Goal: Task Accomplishment & Management: Complete application form

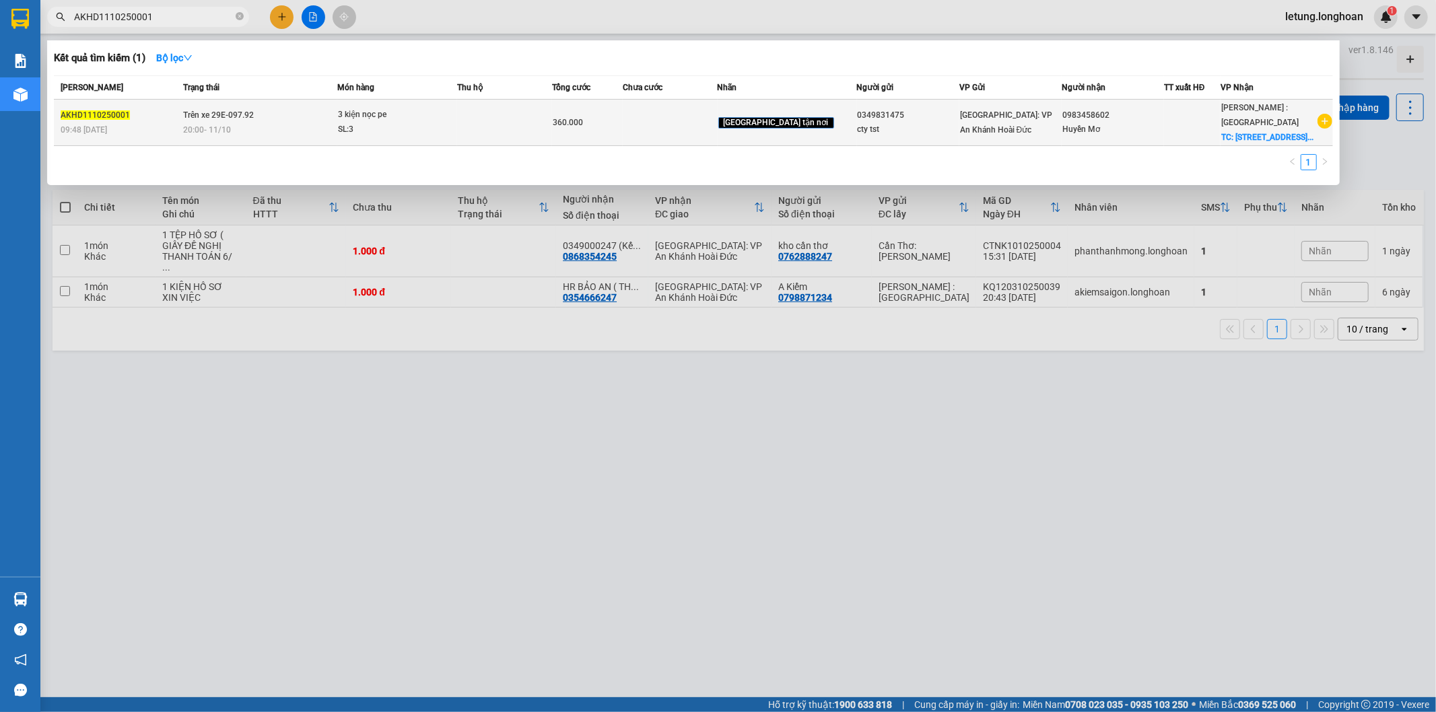
type input "AKHD1110250001"
click at [306, 137] on div "20:00 [DATE]" at bounding box center [260, 130] width 154 height 15
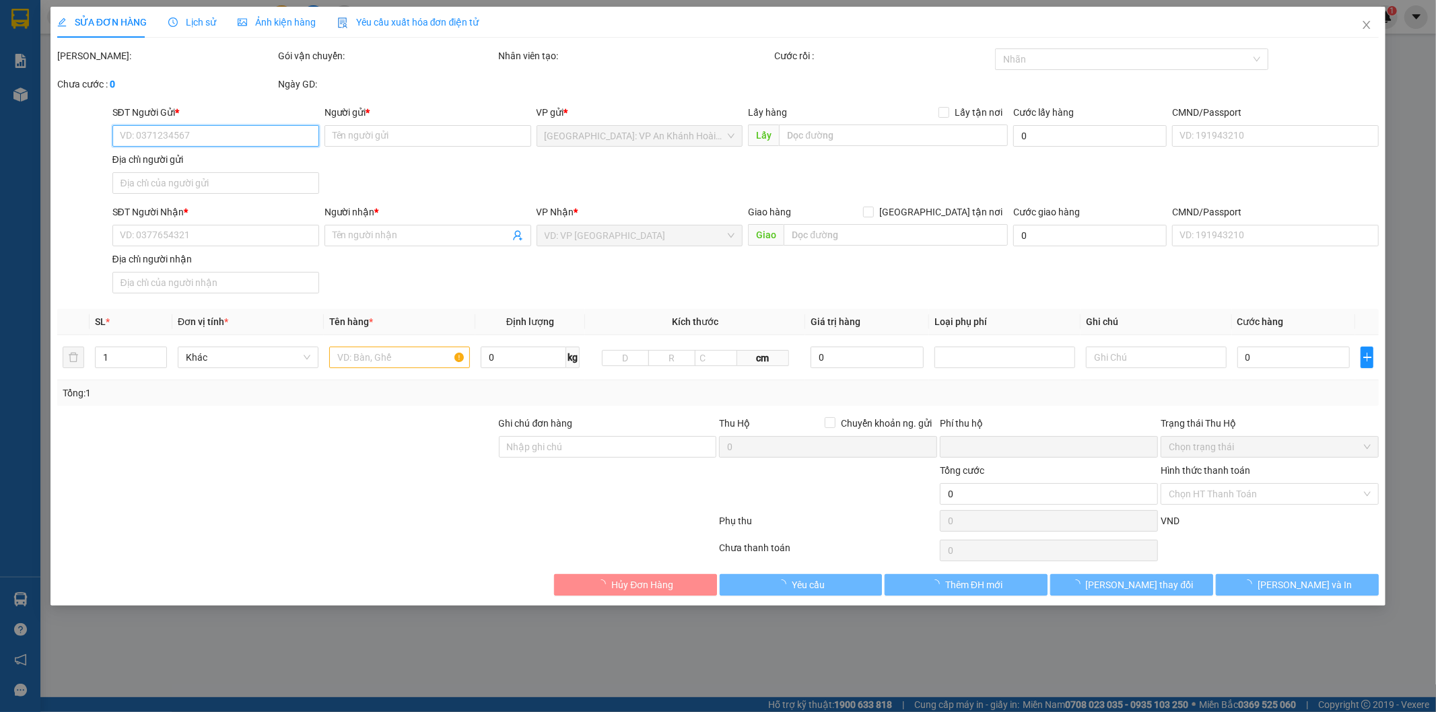
type input "0349831475"
type input "cty tst"
type input "0983458602"
type input "Huyền Mơ"
checkbox input "true"
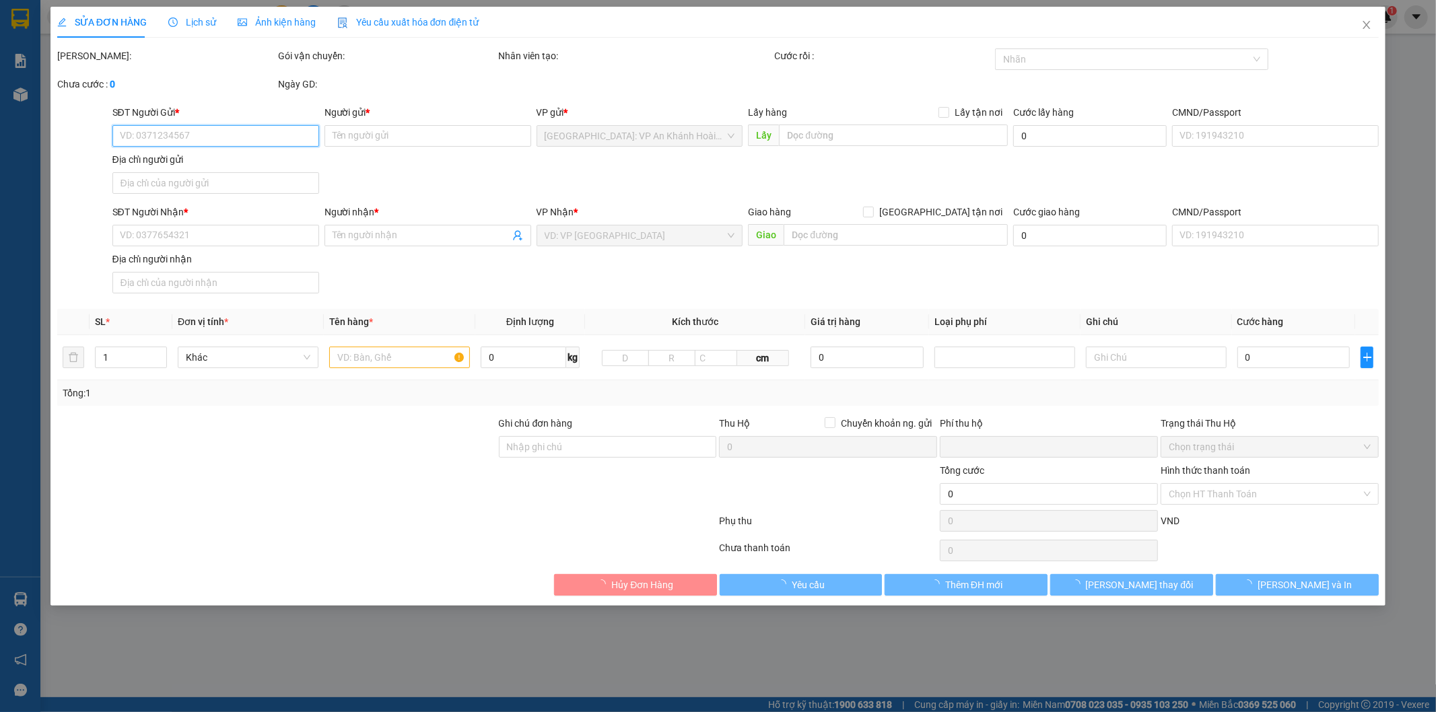
type input "[STREET_ADDRESS] Q.Gò Vấp [GEOGRAPHIC_DATA]"
type input "0"
type input "360.000"
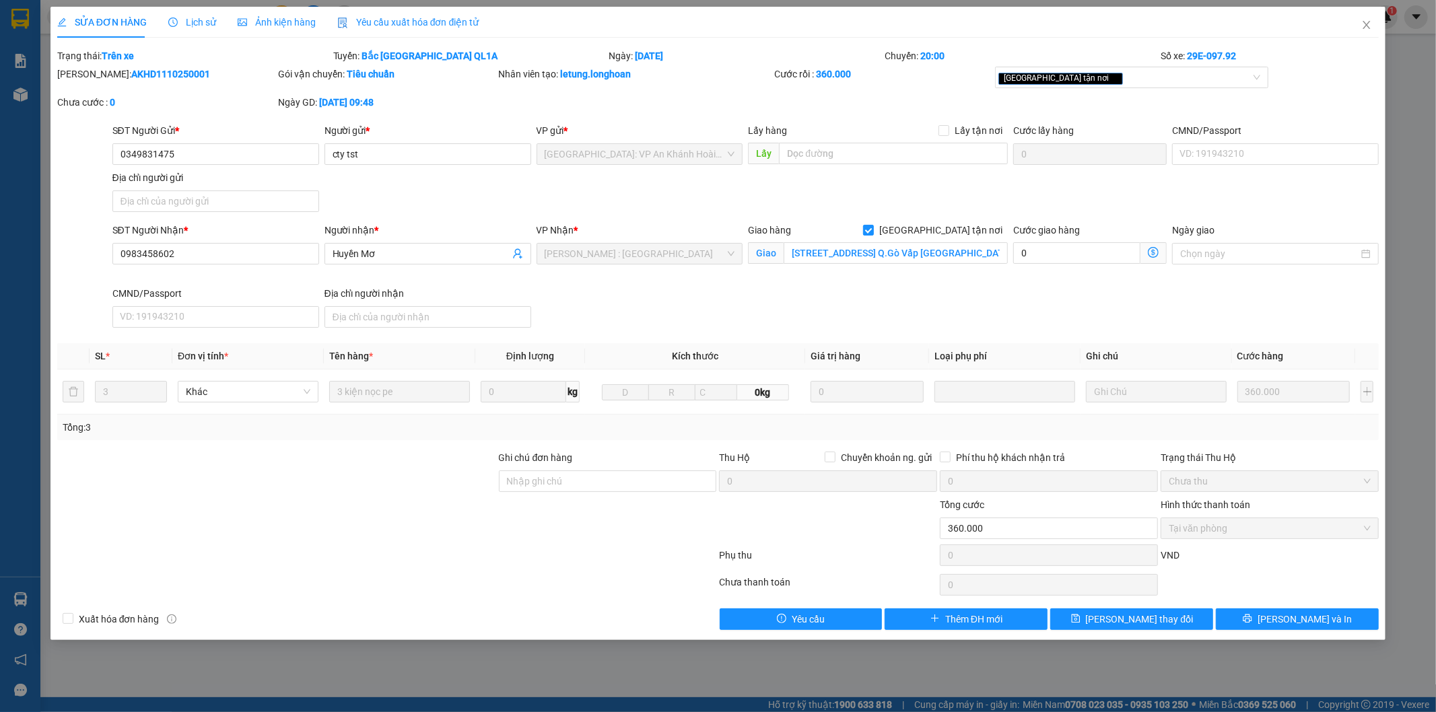
click at [199, 18] on span "Lịch sử" at bounding box center [192, 22] width 48 height 11
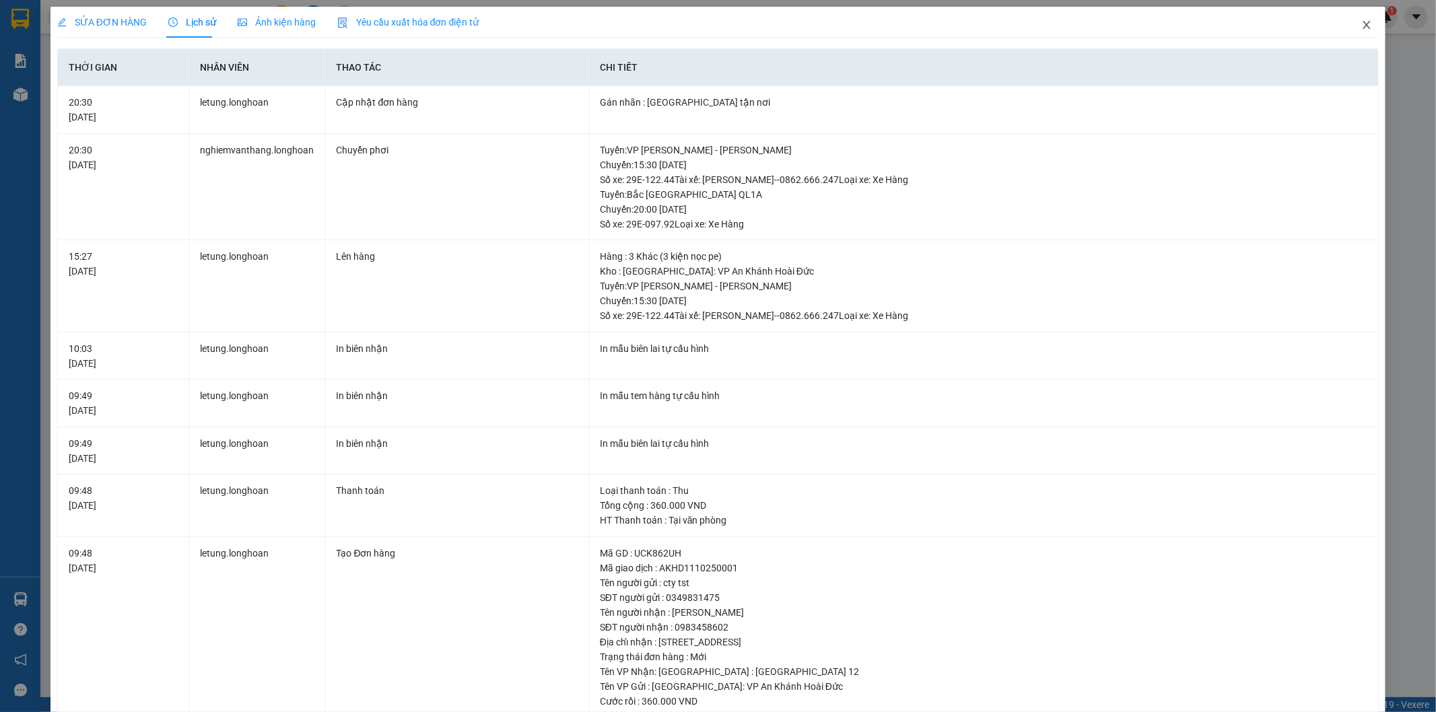
click at [1362, 27] on icon "close" at bounding box center [1367, 25] width 11 height 11
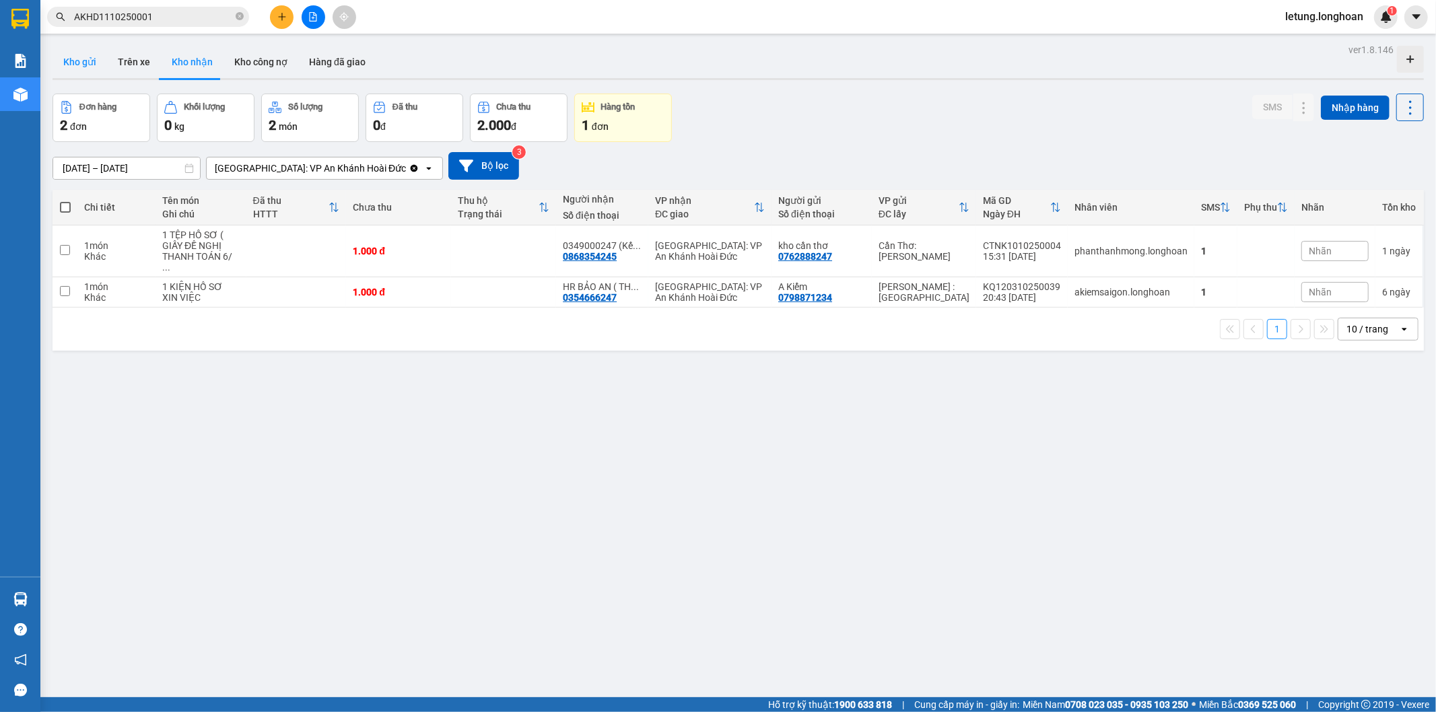
click at [70, 63] on button "Kho gửi" at bounding box center [80, 62] width 55 height 32
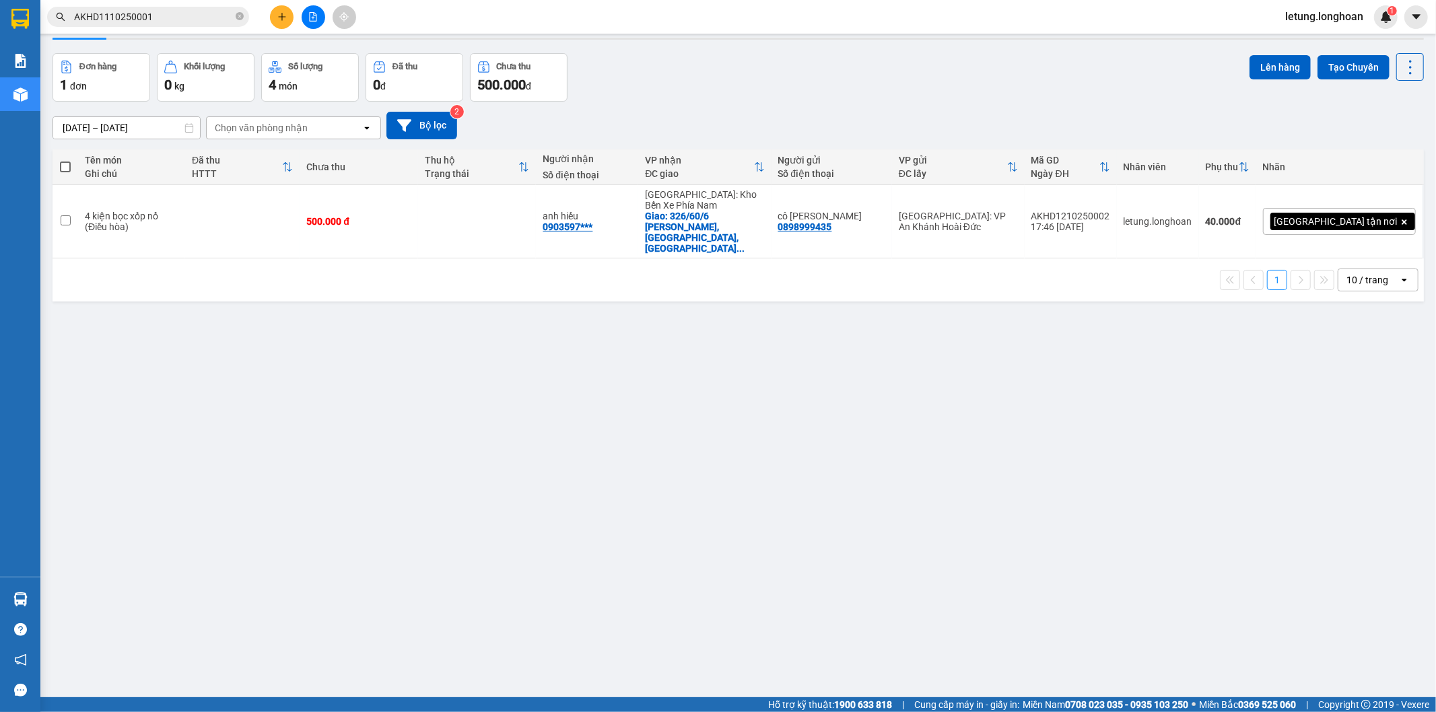
scroll to position [62, 0]
